Goal: Information Seeking & Learning: Learn about a topic

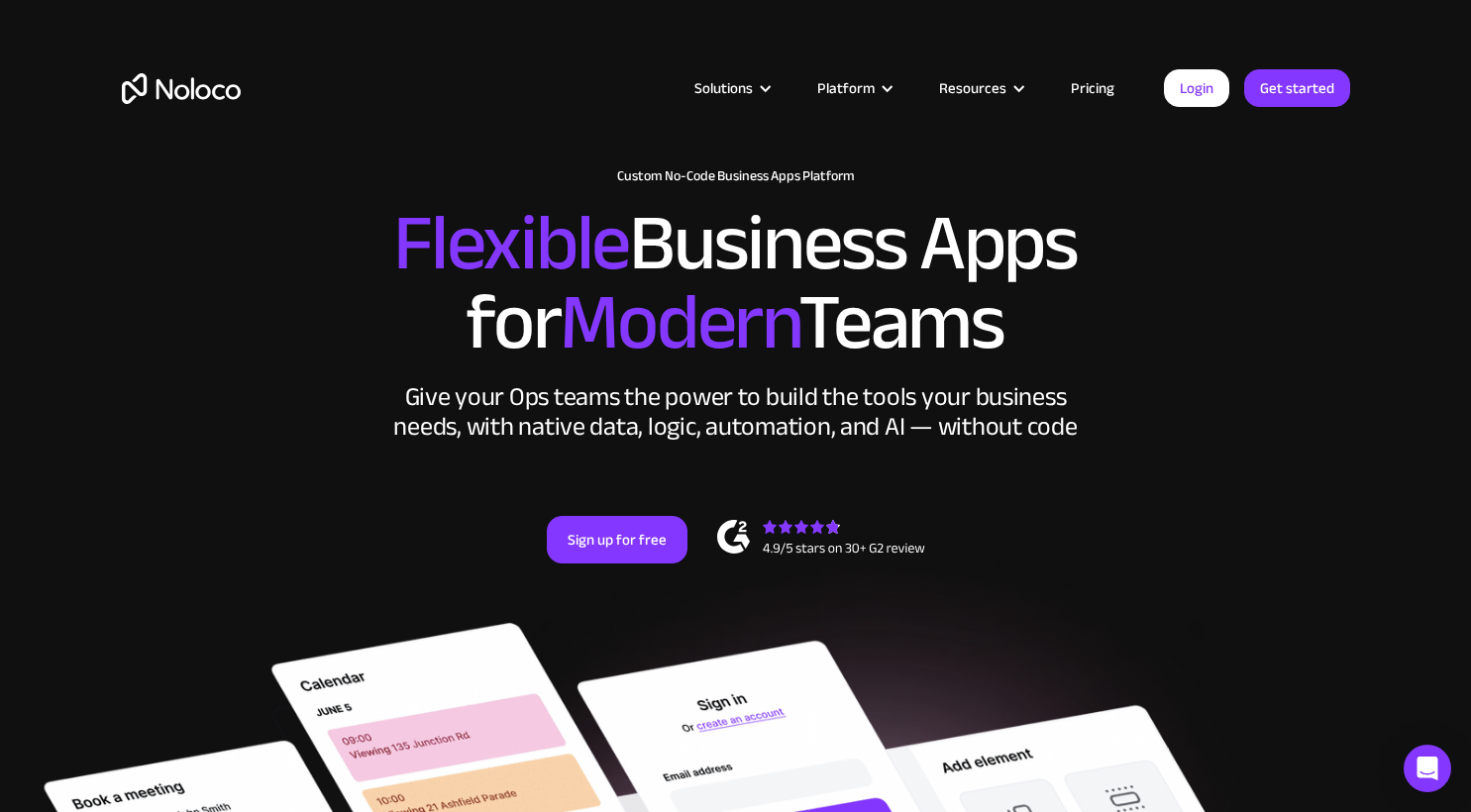
click at [1085, 84] on link "Pricing" at bounding box center [1092, 89] width 93 height 26
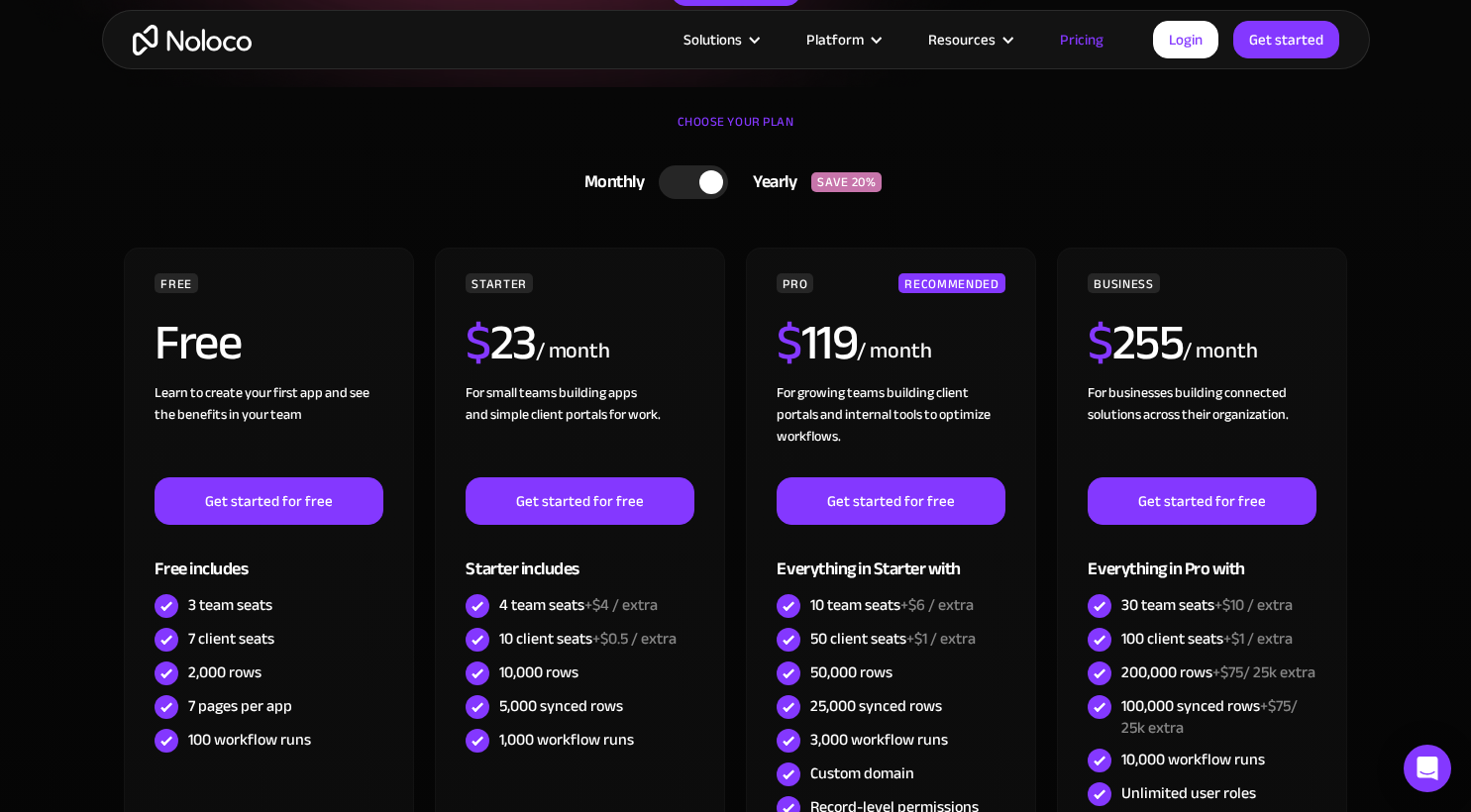
scroll to position [514, 0]
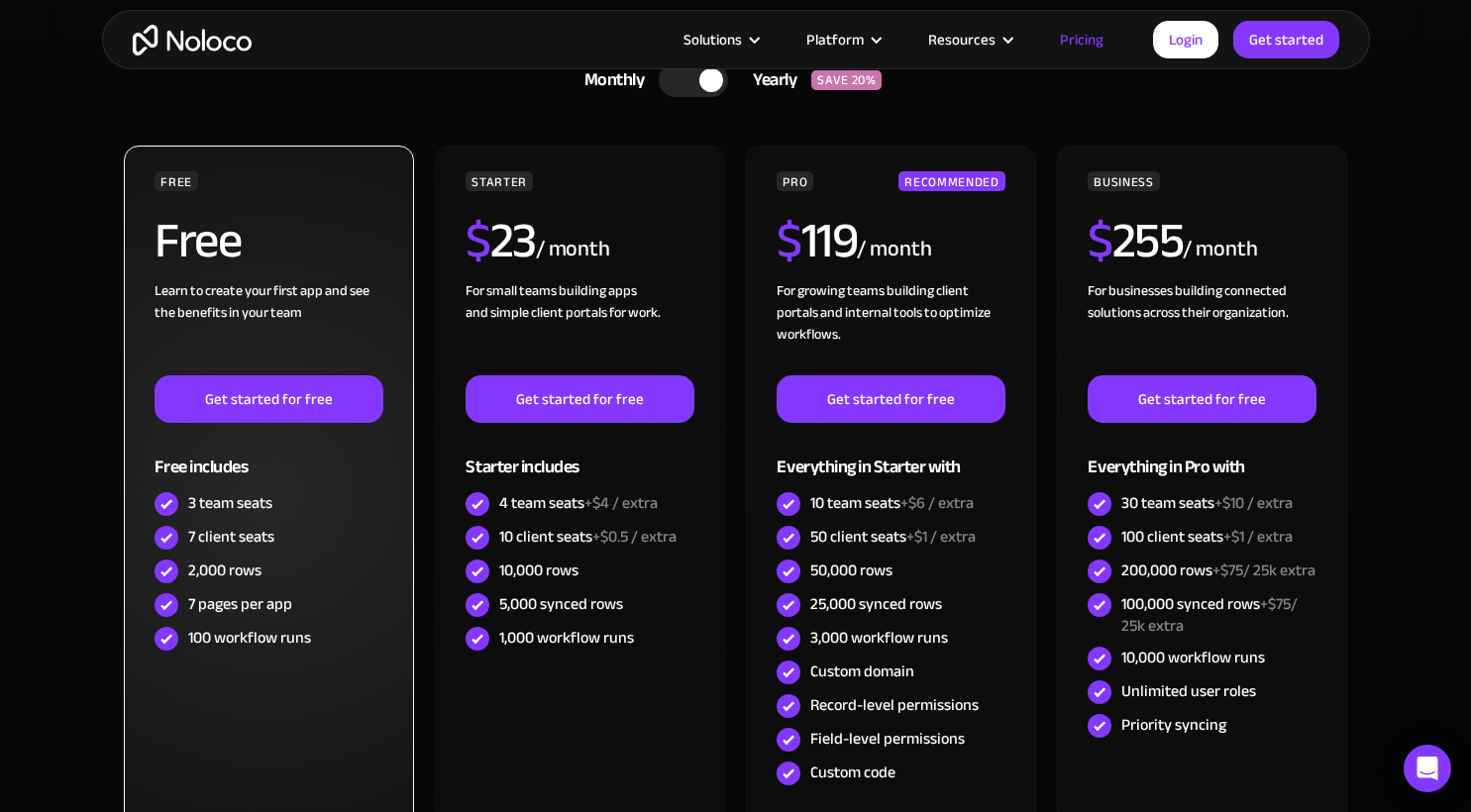
click at [227, 506] on div "3 team seats" at bounding box center [230, 503] width 84 height 22
click at [224, 545] on div "7 client seats" at bounding box center [231, 537] width 86 height 22
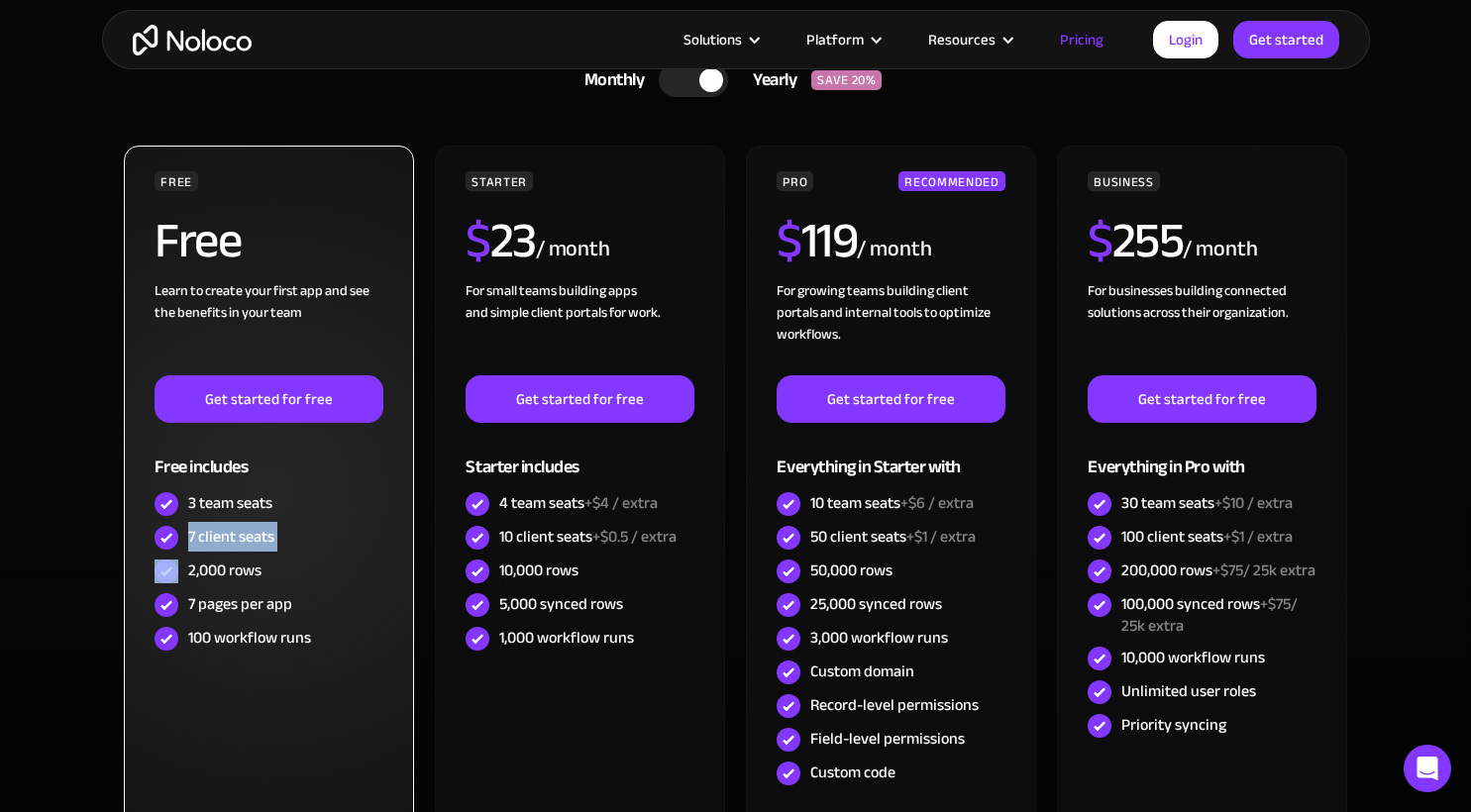
click at [224, 545] on div "7 client seats" at bounding box center [231, 537] width 86 height 22
click at [220, 571] on div "2,000 rows" at bounding box center [225, 571] width 74 height 22
click at [232, 602] on div "7 pages per app" at bounding box center [240, 604] width 104 height 22
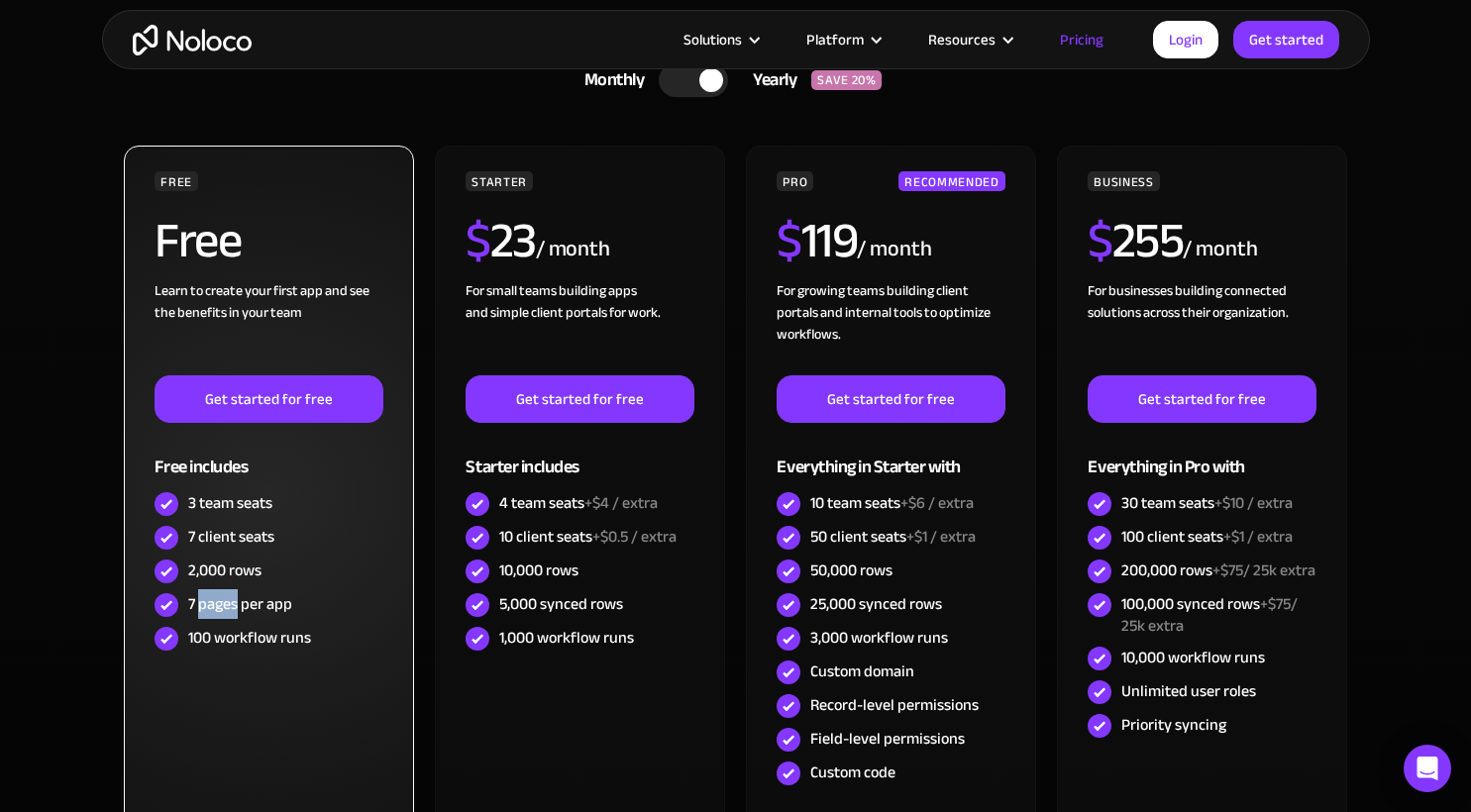
click at [232, 602] on div "7 pages per app" at bounding box center [240, 604] width 104 height 22
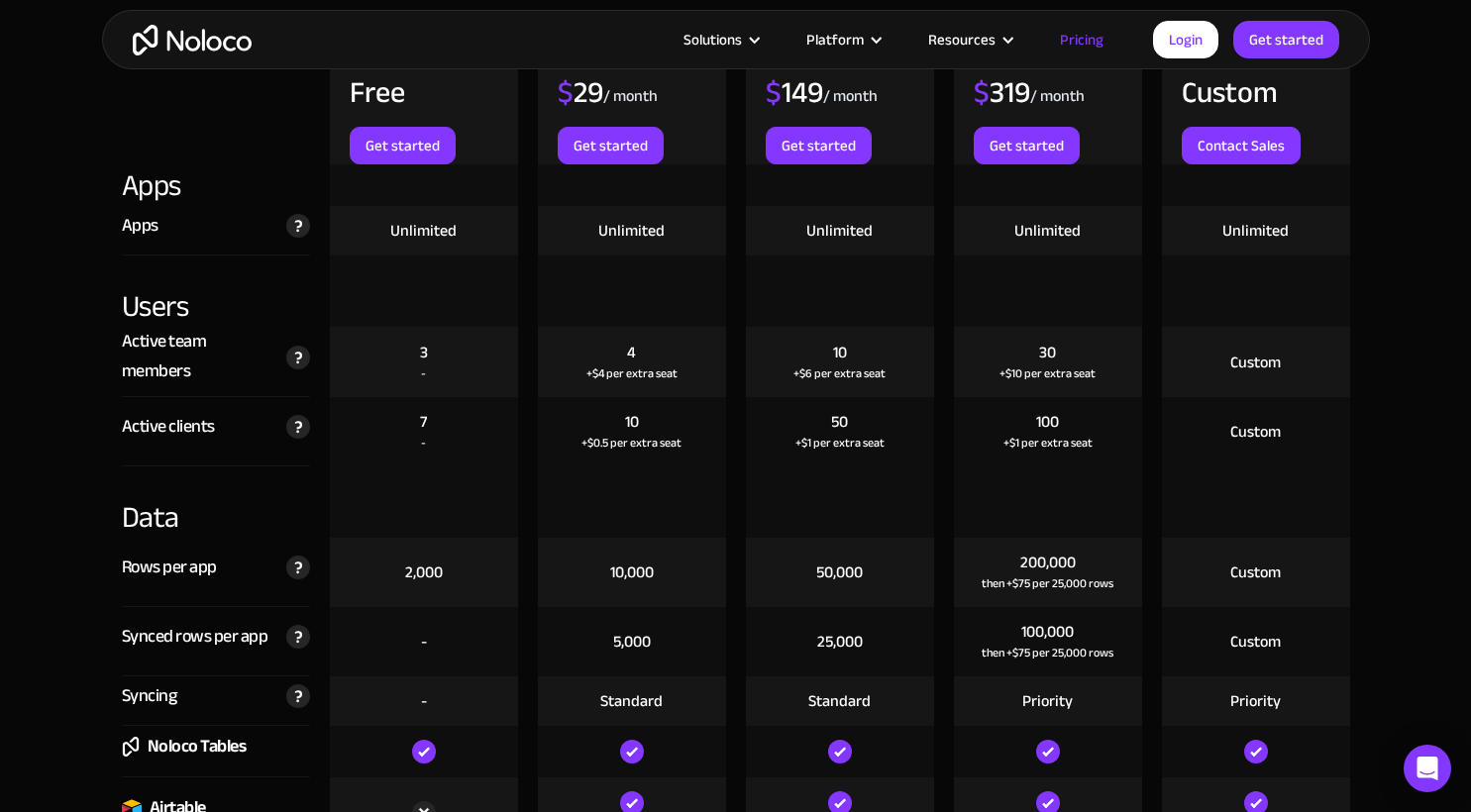
scroll to position [2334, 0]
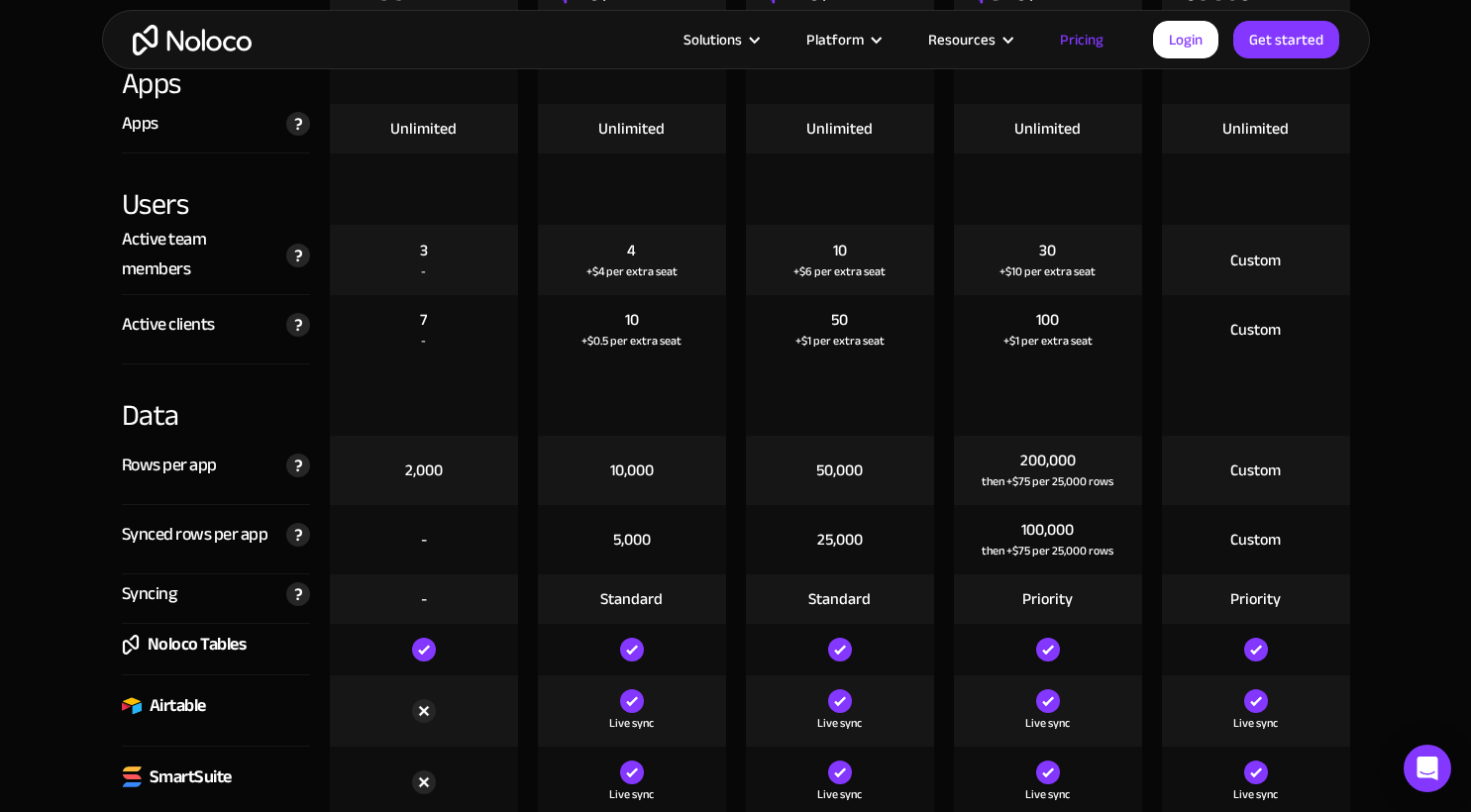
click at [632, 473] on div "10,000" at bounding box center [632, 470] width 44 height 22
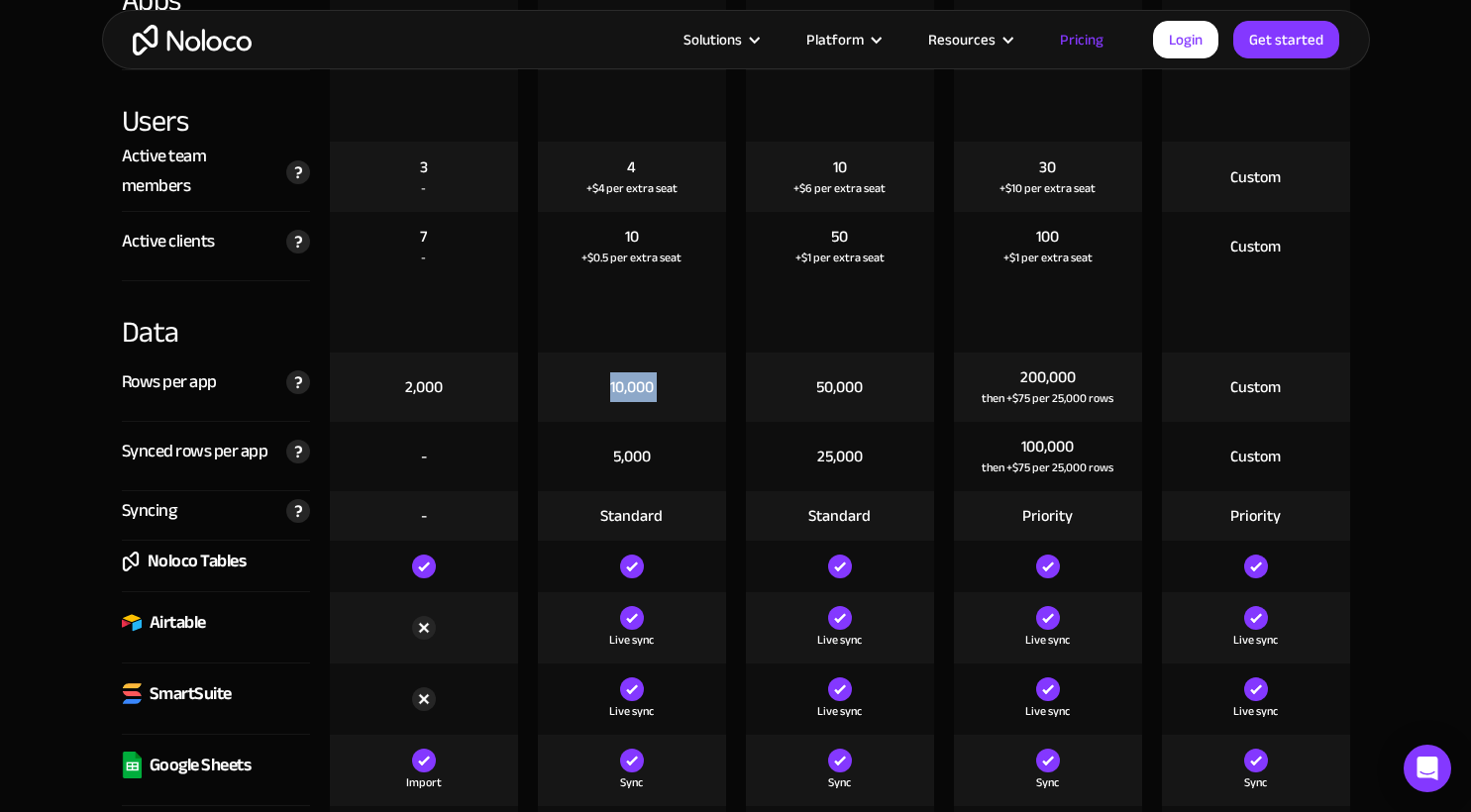
scroll to position [2480, 0]
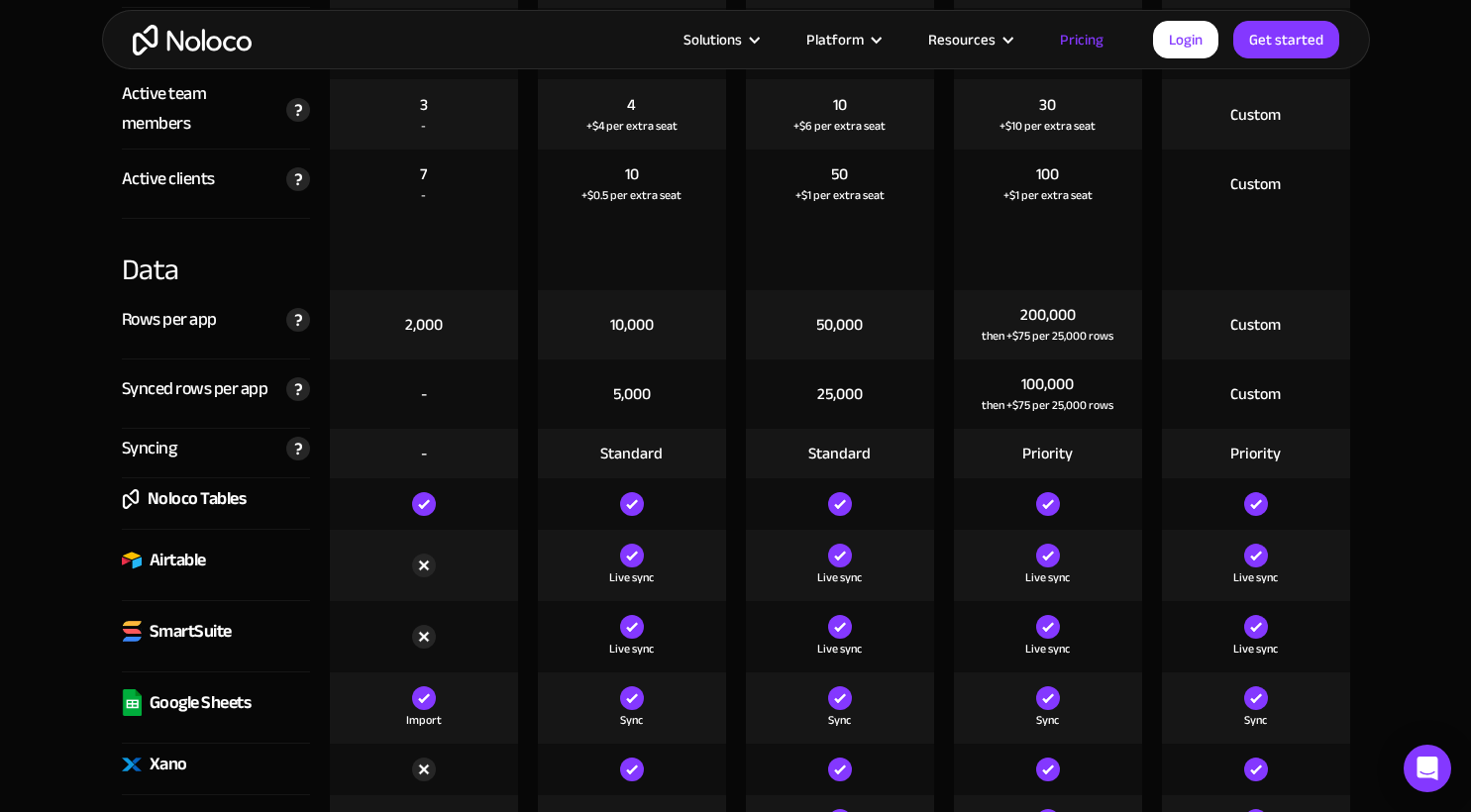
click at [629, 399] on div "5,000" at bounding box center [632, 395] width 38 height 22
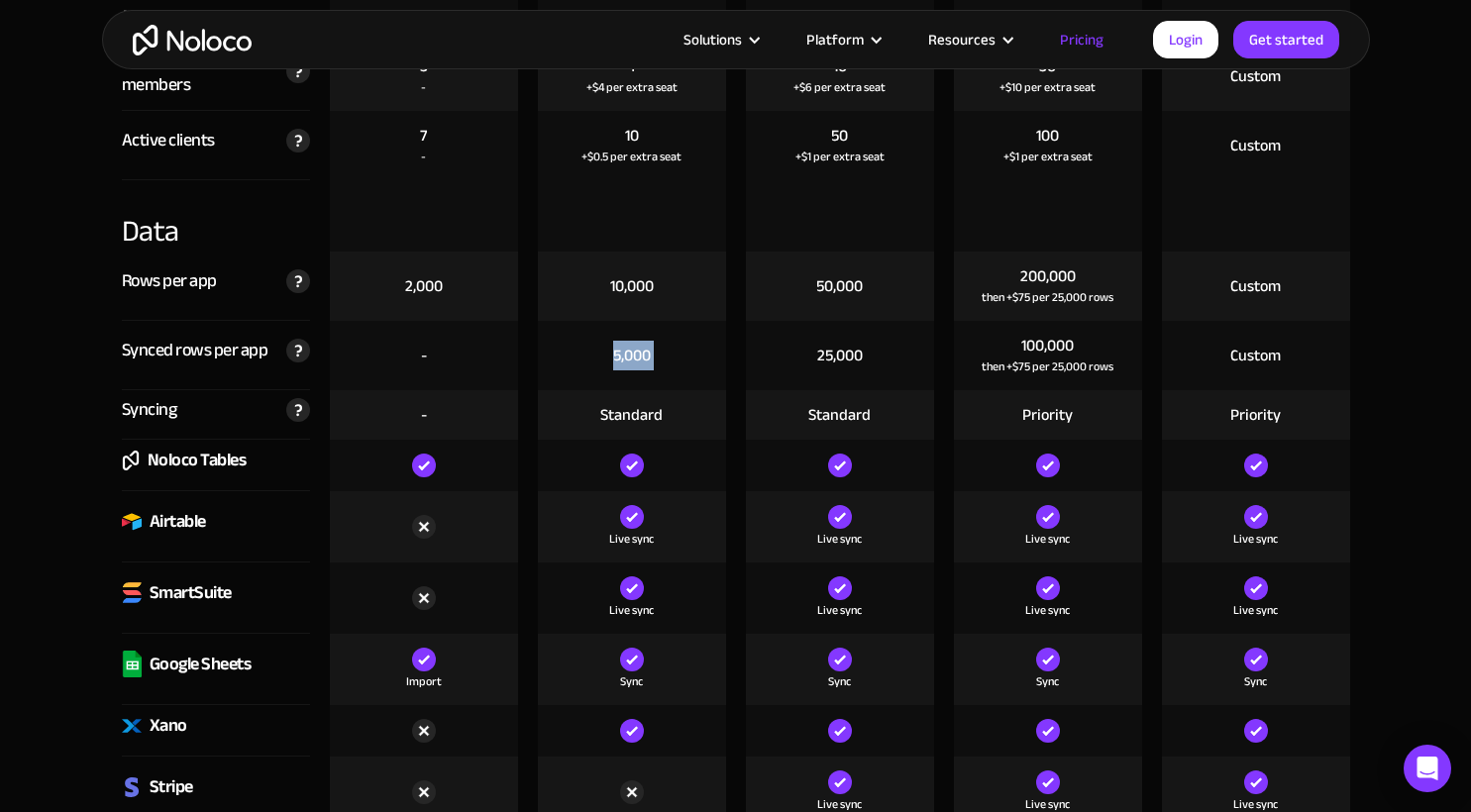
scroll to position [2545, 0]
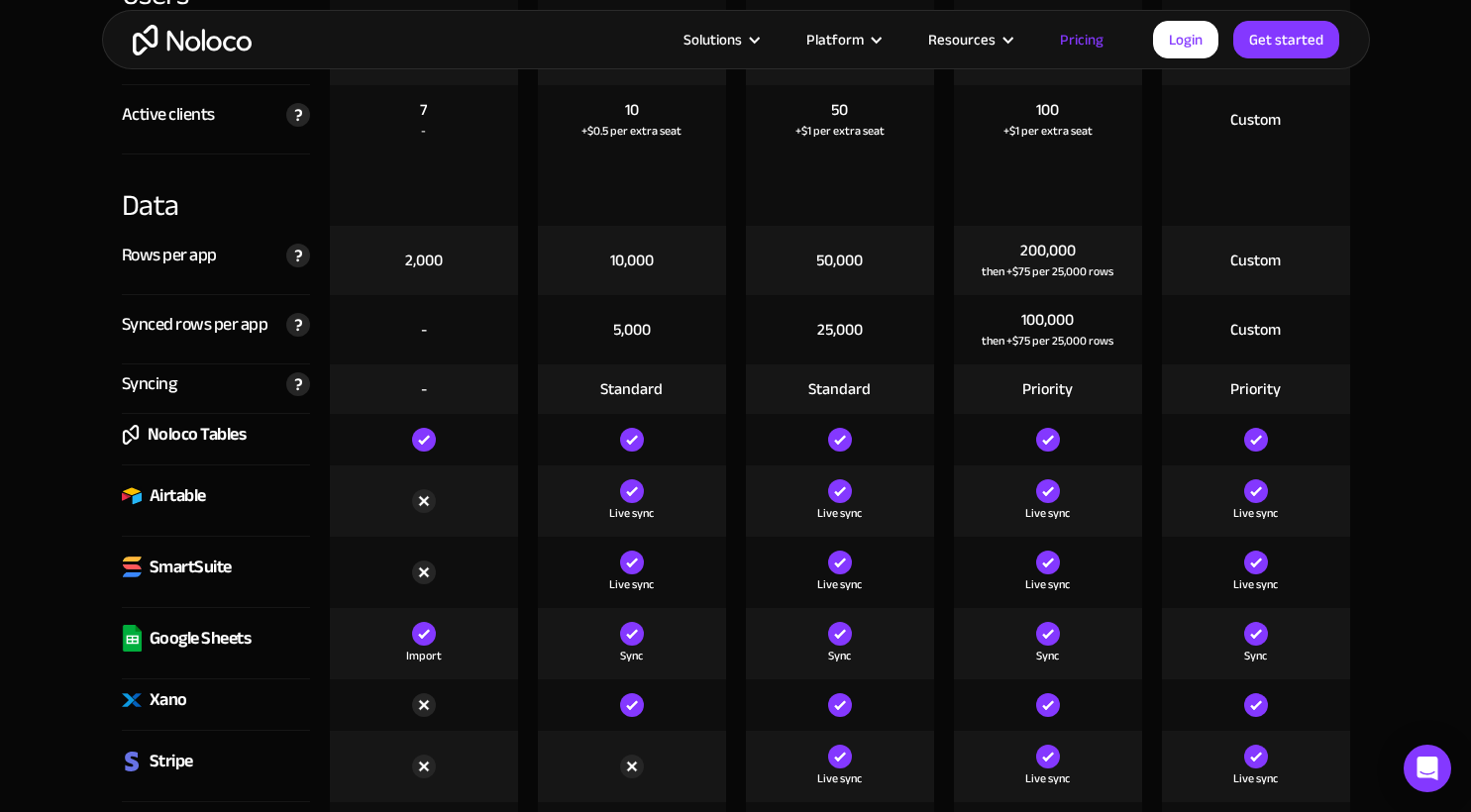
click at [173, 498] on div "Airtable" at bounding box center [177, 496] width 57 height 30
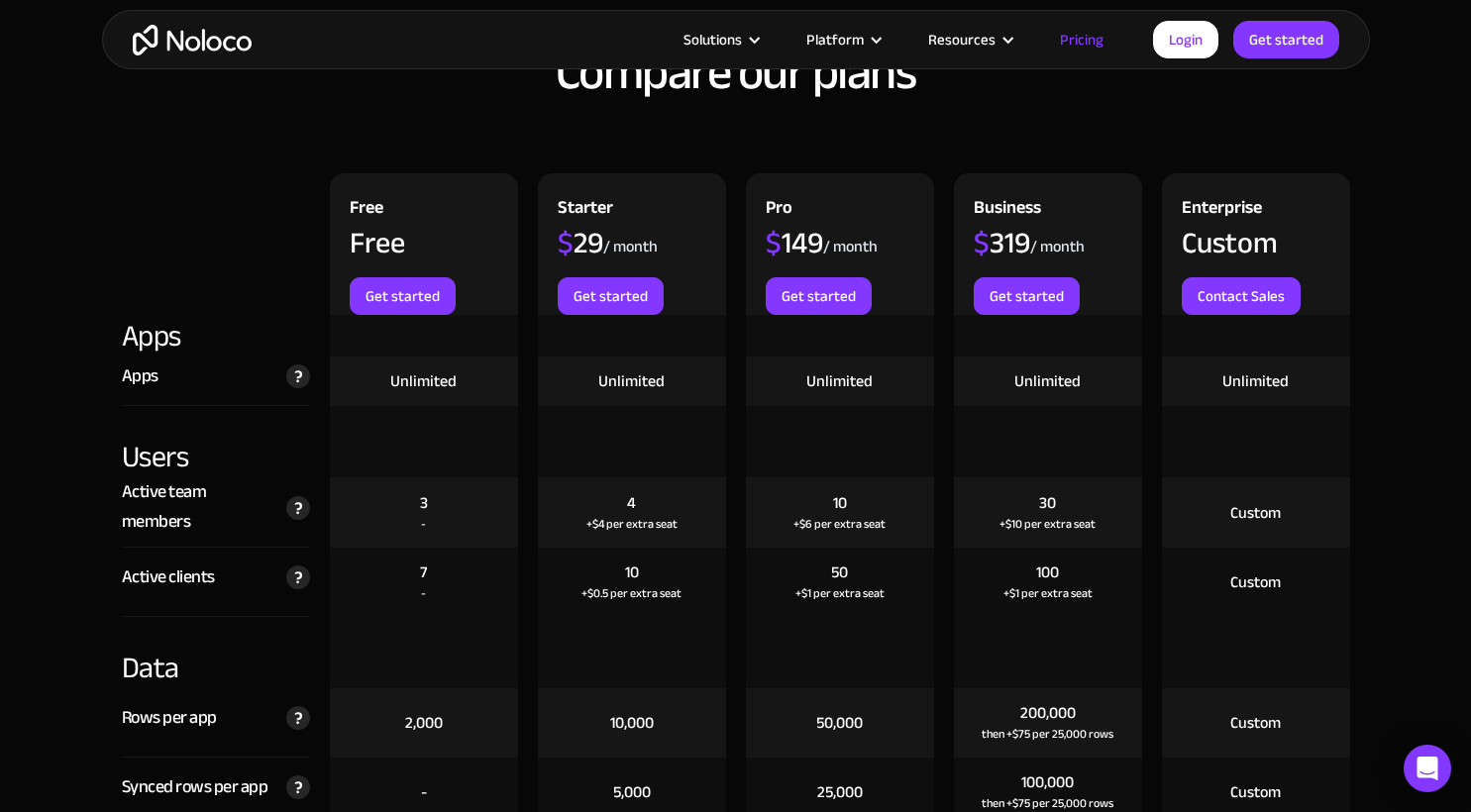
scroll to position [1981, 0]
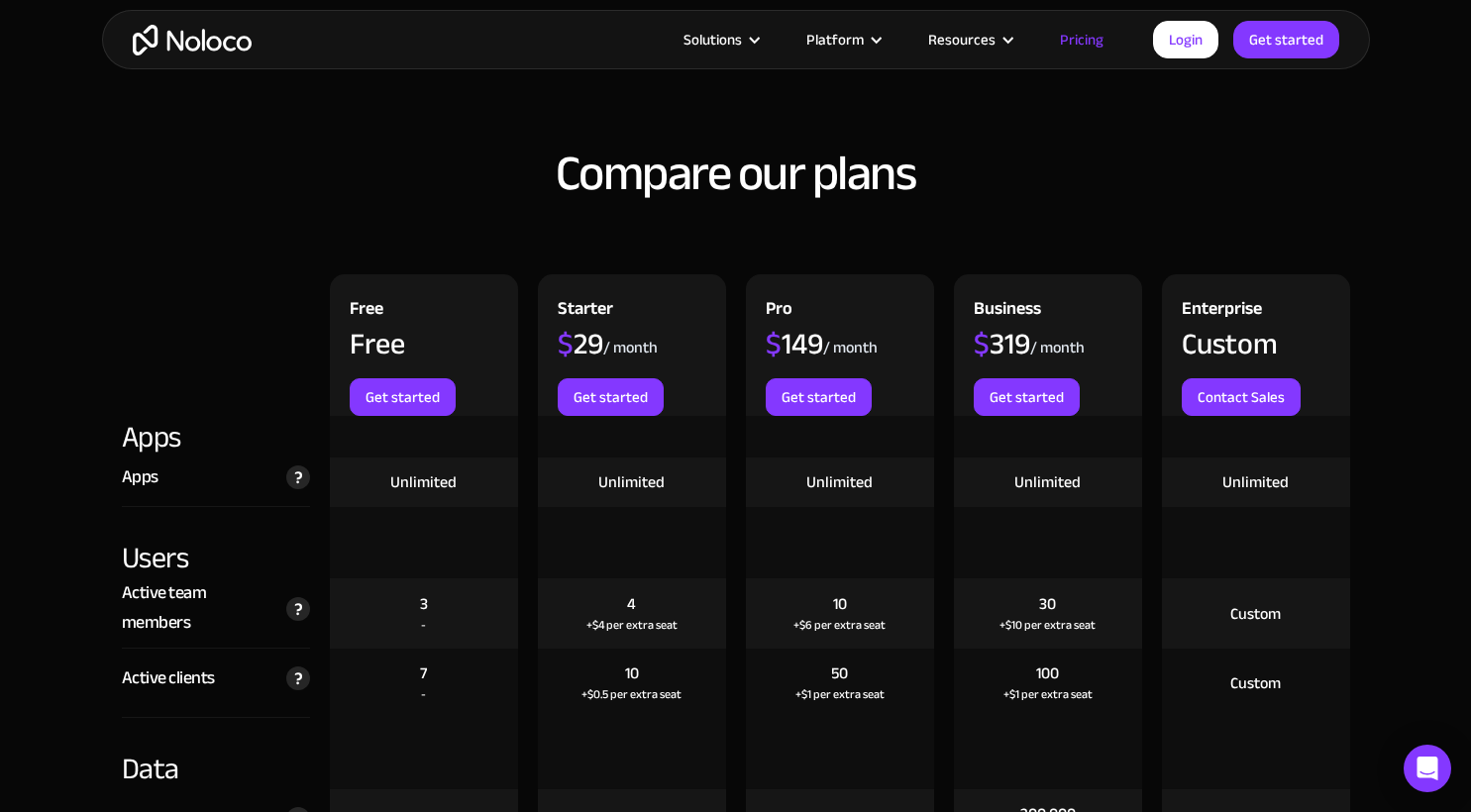
click at [582, 343] on div "$ 29" at bounding box center [581, 344] width 46 height 30
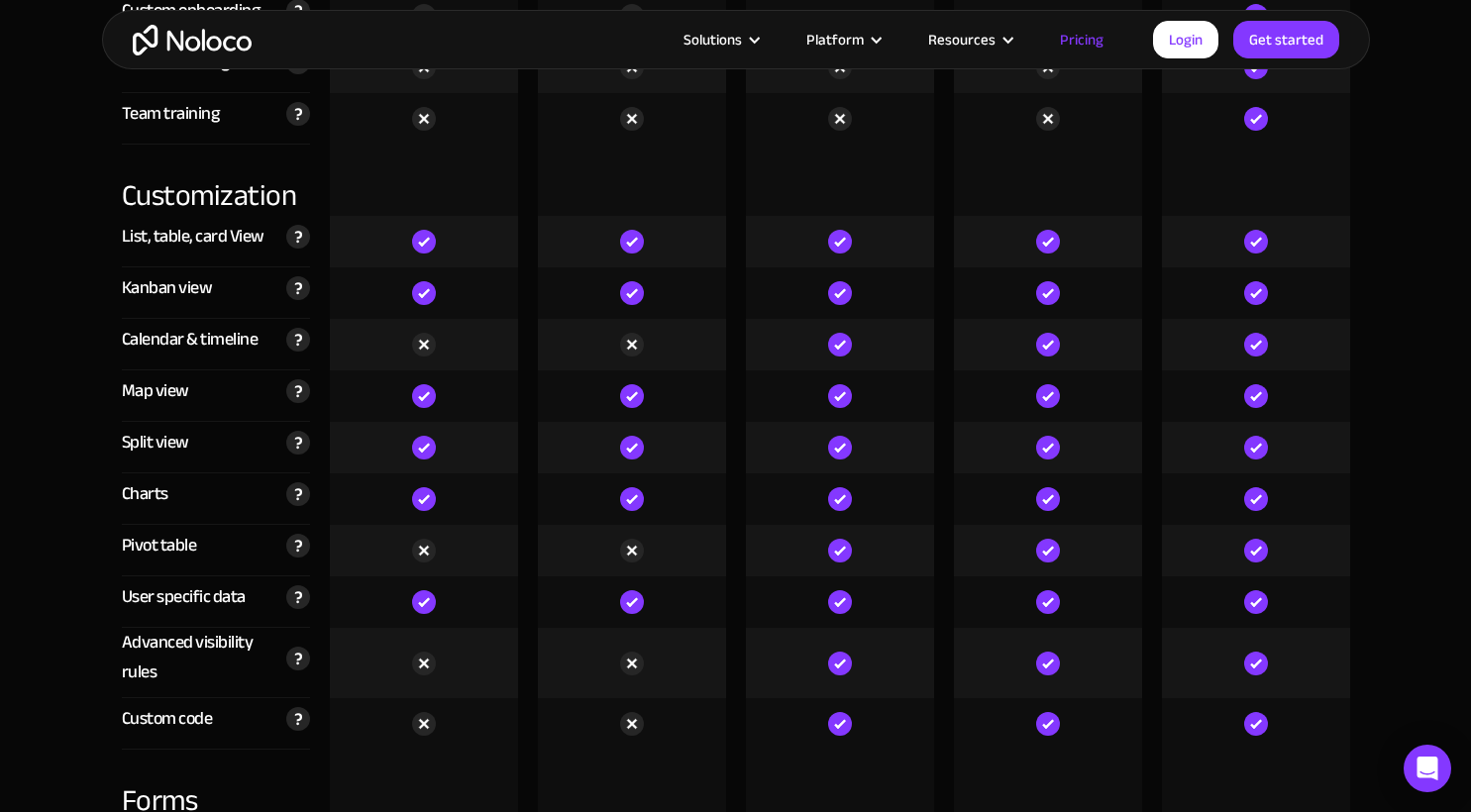
scroll to position [5358, 0]
